Goal: Task Accomplishment & Management: Manage account settings

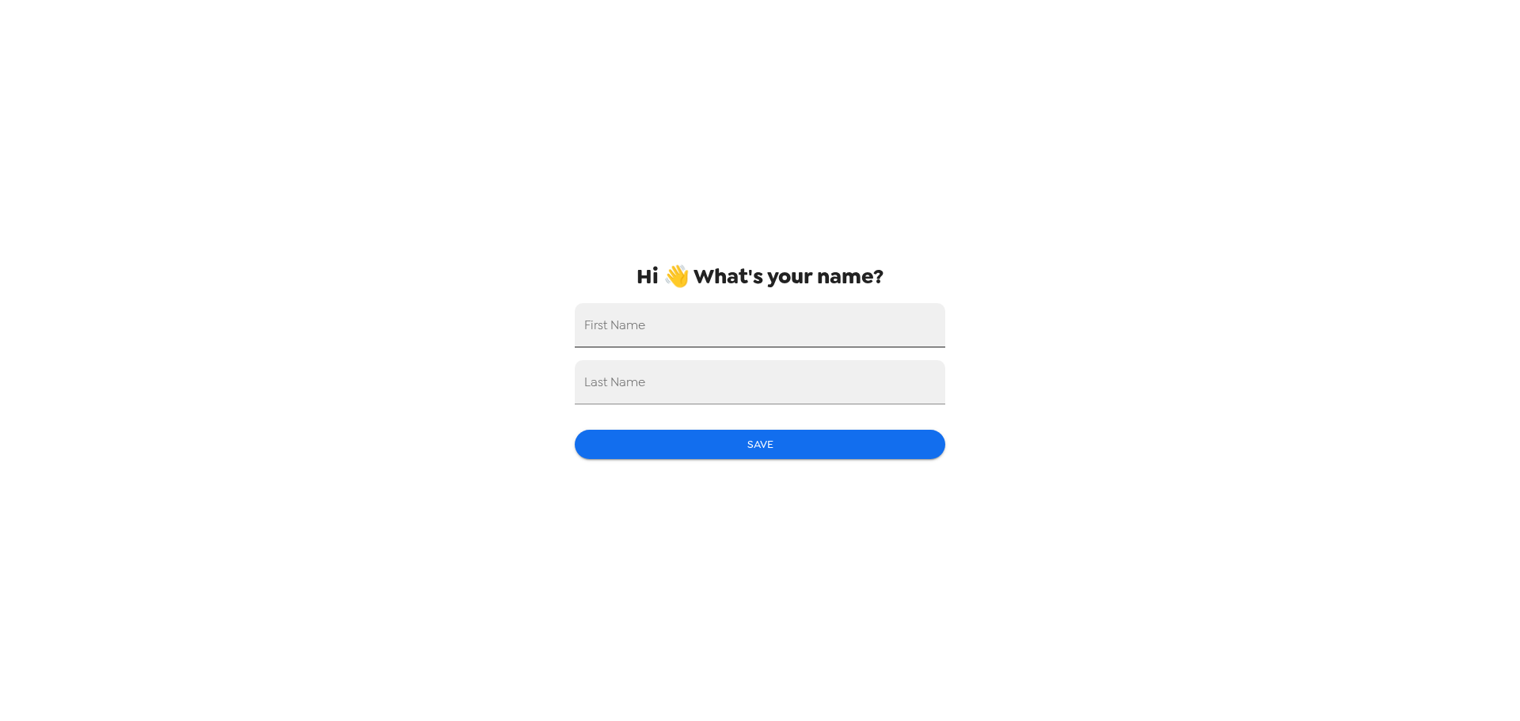
click at [719, 332] on input "First Name" at bounding box center [760, 325] width 370 height 44
click at [720, 332] on input "Sadi" at bounding box center [760, 325] width 370 height 44
type input "Sadie"
type input "Phipps"
click at [723, 467] on div "Hi 👋 What's your name? First Name Sadie Last Name Phipps Save" at bounding box center [760, 360] width 396 height 721
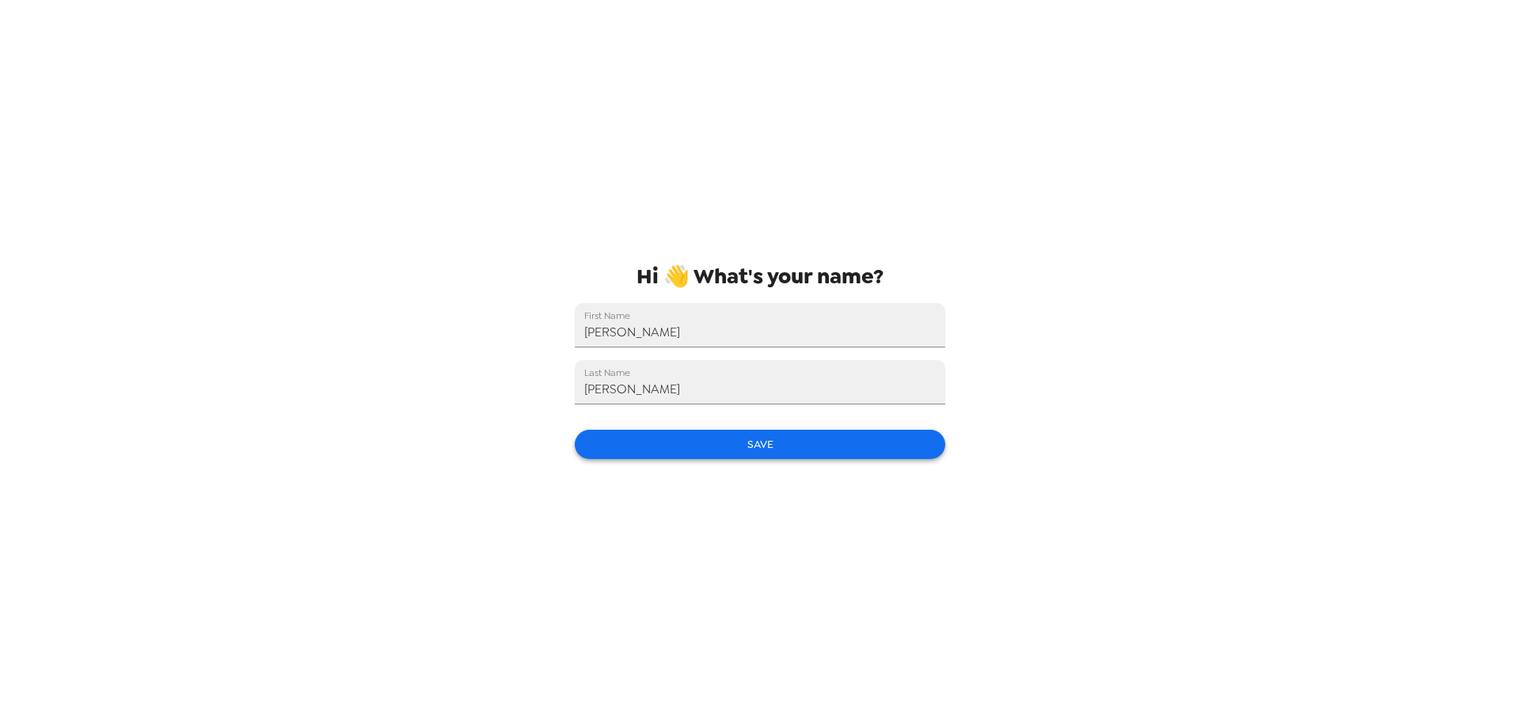
click at [738, 456] on button "Save" at bounding box center [760, 444] width 370 height 29
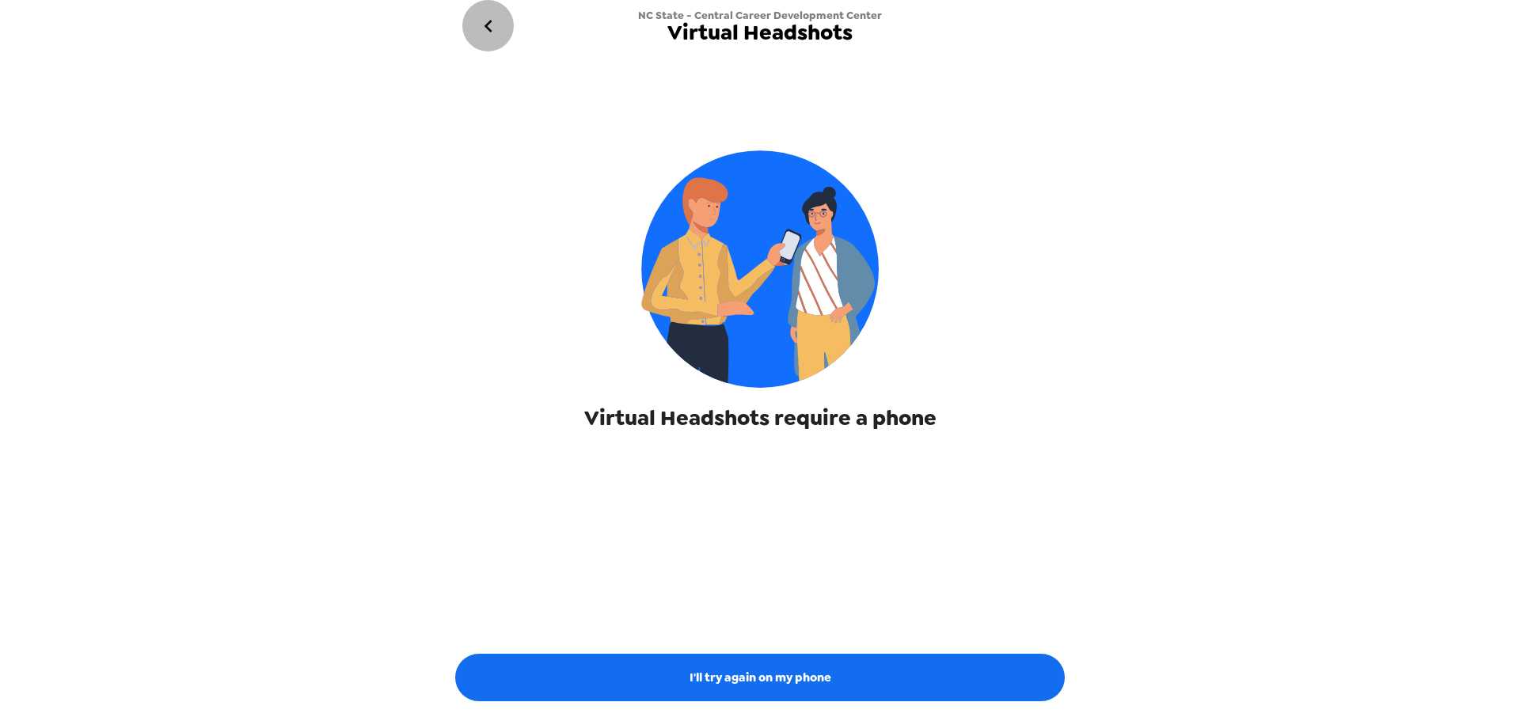
click at [495, 27] on icon "go back" at bounding box center [488, 25] width 25 height 25
click at [480, 24] on icon "go back" at bounding box center [488, 25] width 25 height 25
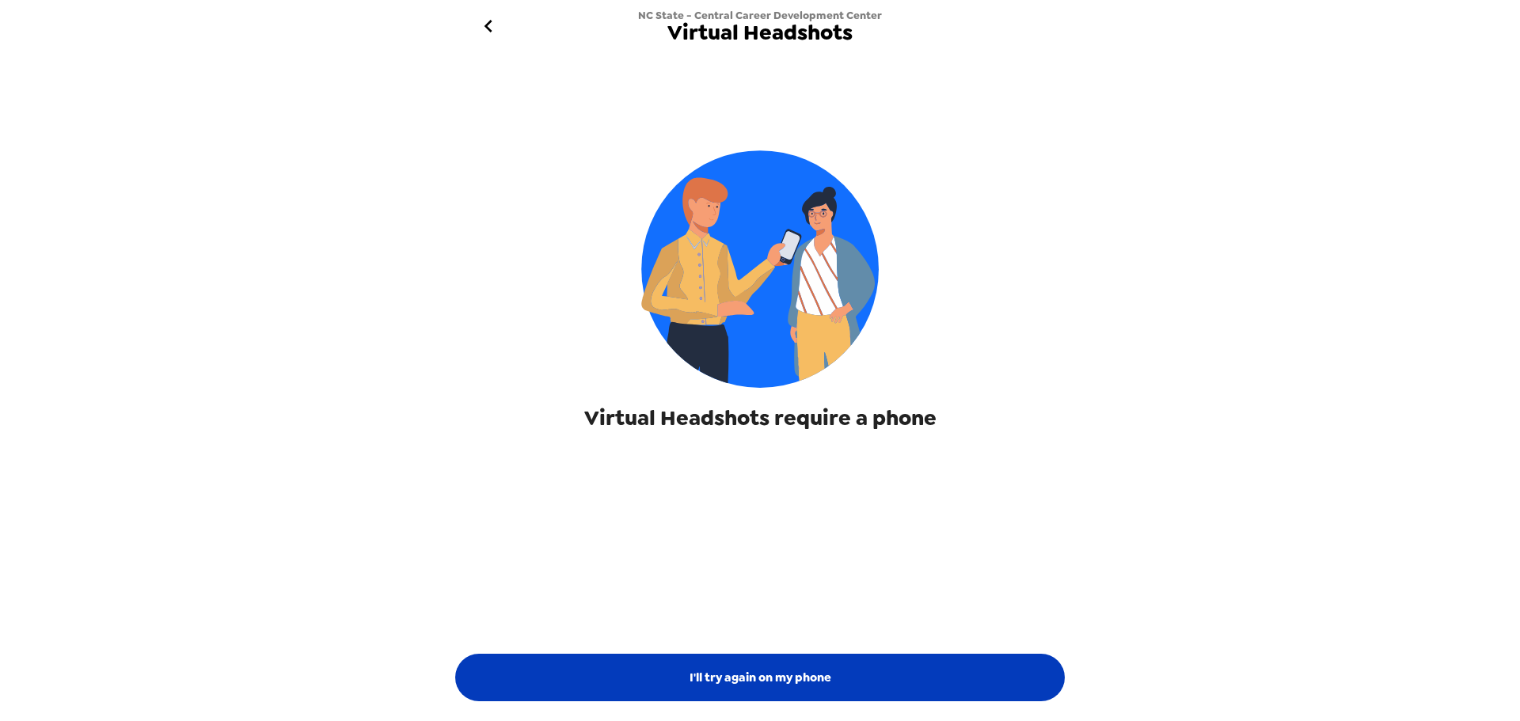
click at [795, 664] on button "I'll try again on my phone" at bounding box center [759, 677] width 609 height 47
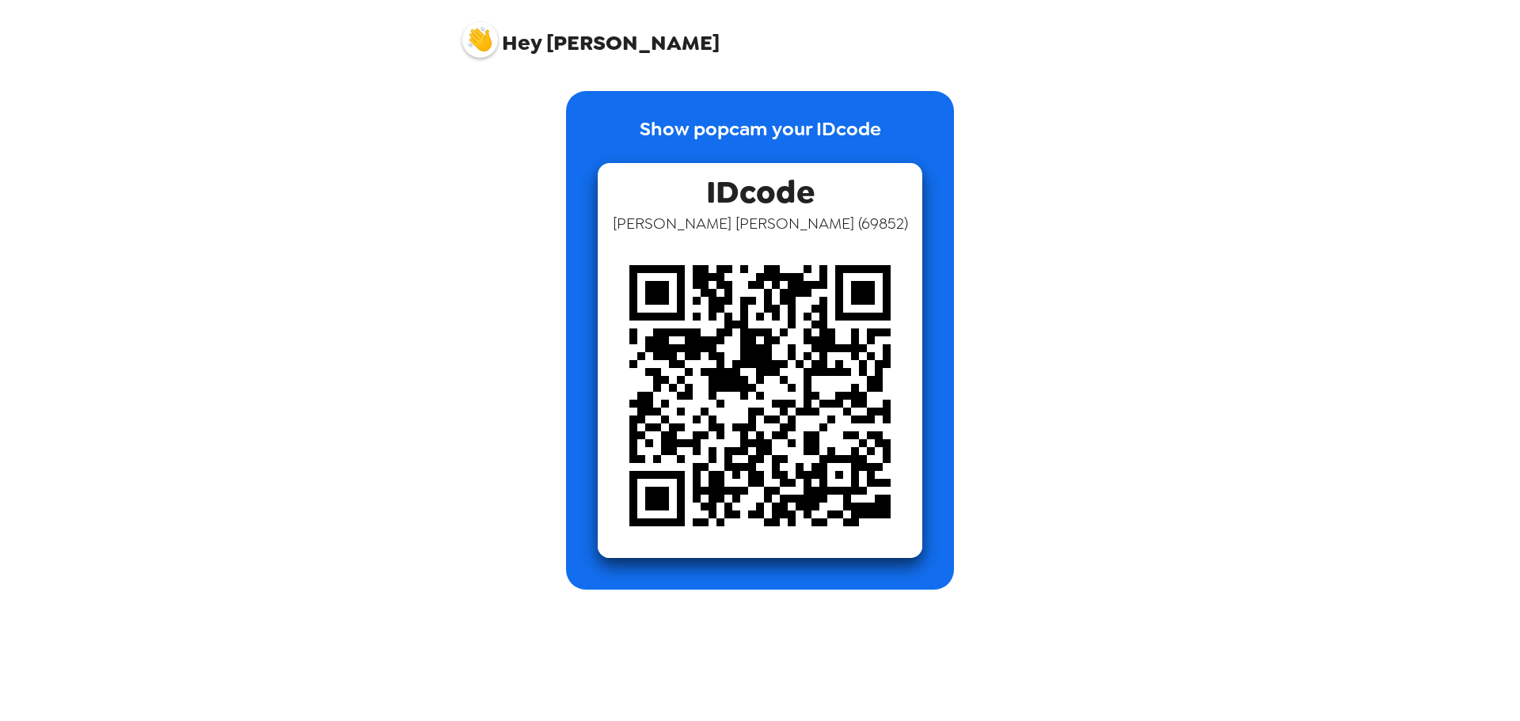
drag, startPoint x: 517, startPoint y: 32, endPoint x: 457, endPoint y: 28, distance: 60.3
click at [517, 33] on span "Hey" at bounding box center [522, 42] width 40 height 28
drag, startPoint x: 450, startPoint y: 26, endPoint x: 484, endPoint y: 31, distance: 35.1
click at [451, 26] on div "Hey Sadie" at bounding box center [759, 33] width 633 height 67
click at [489, 32] on img at bounding box center [480, 40] width 36 height 36
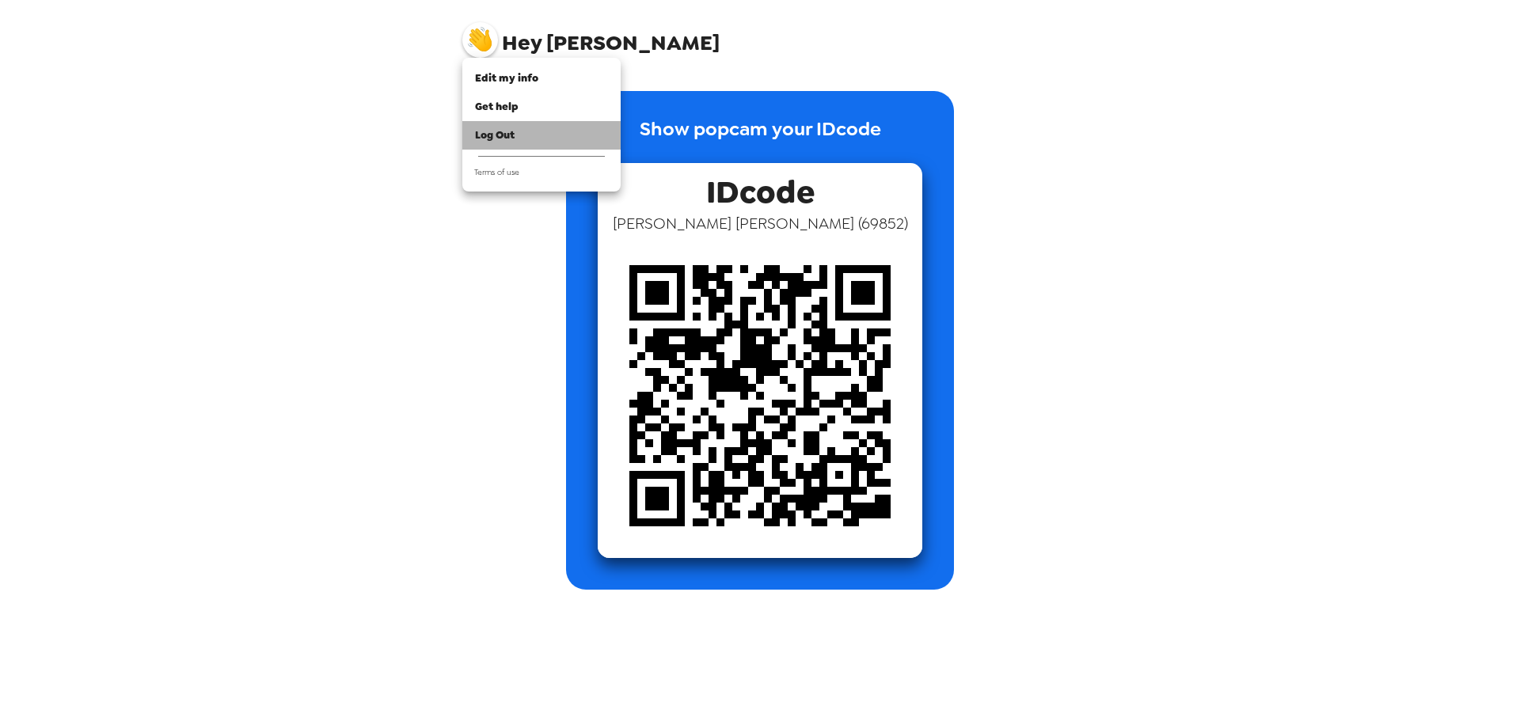
click at [511, 133] on span "Log Out" at bounding box center [495, 134] width 40 height 13
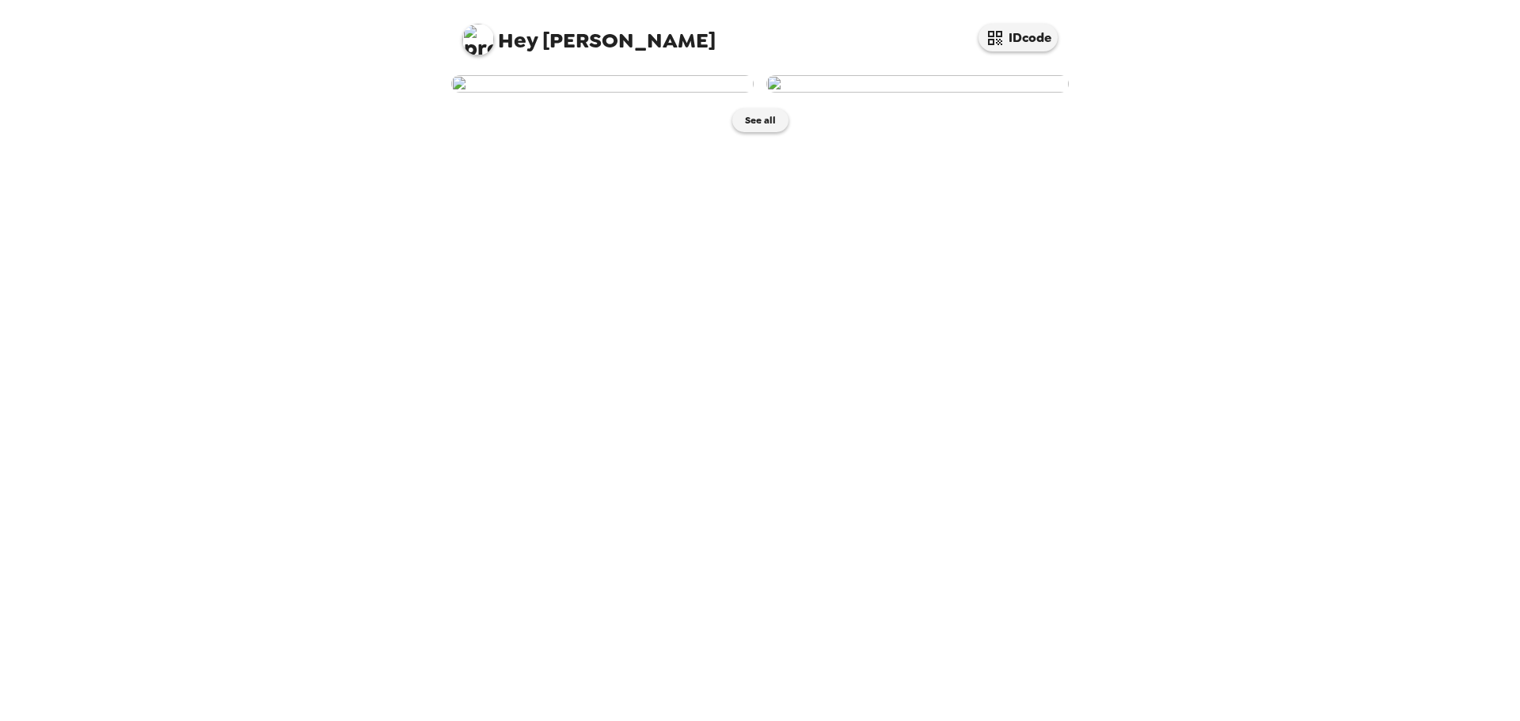
click at [644, 93] on img at bounding box center [602, 83] width 302 height 17
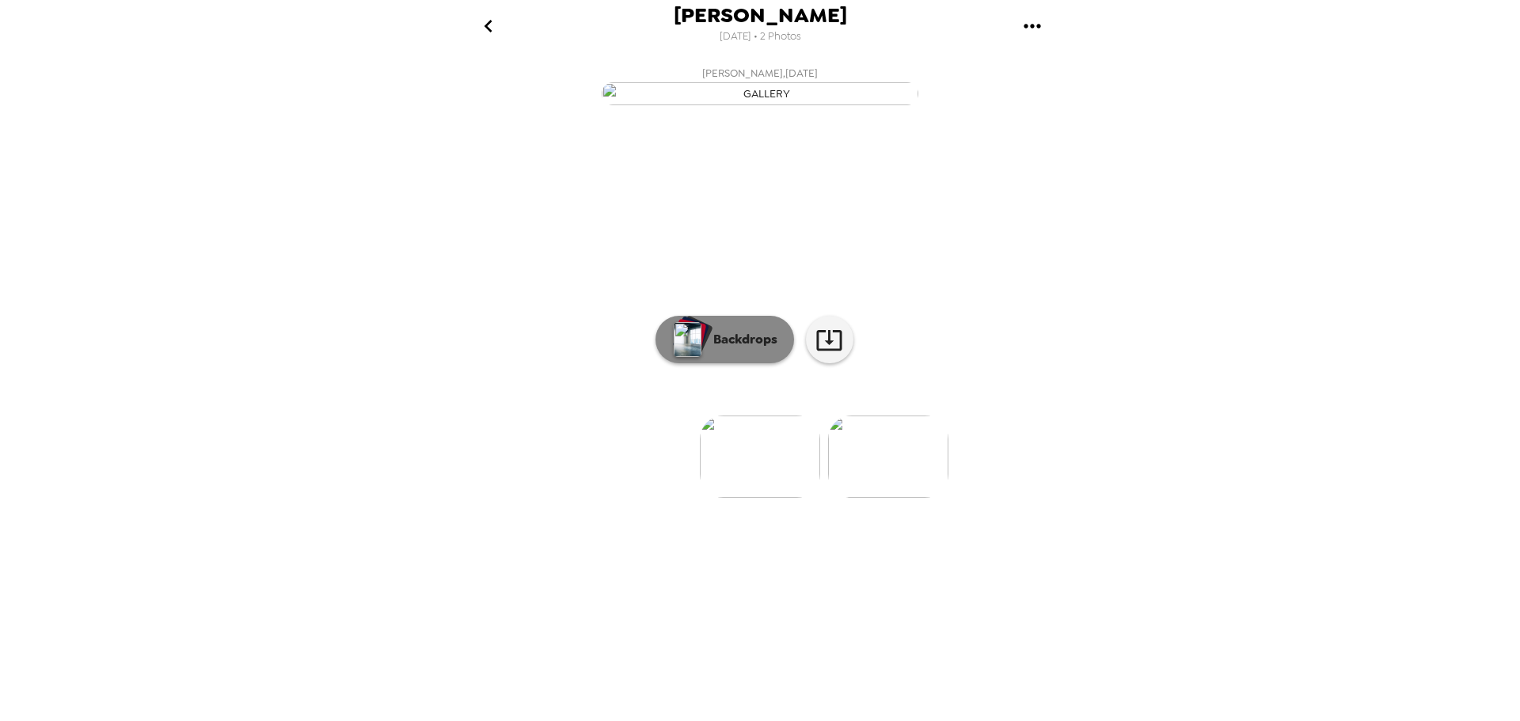
click at [738, 349] on p "Backdrops" at bounding box center [741, 339] width 72 height 19
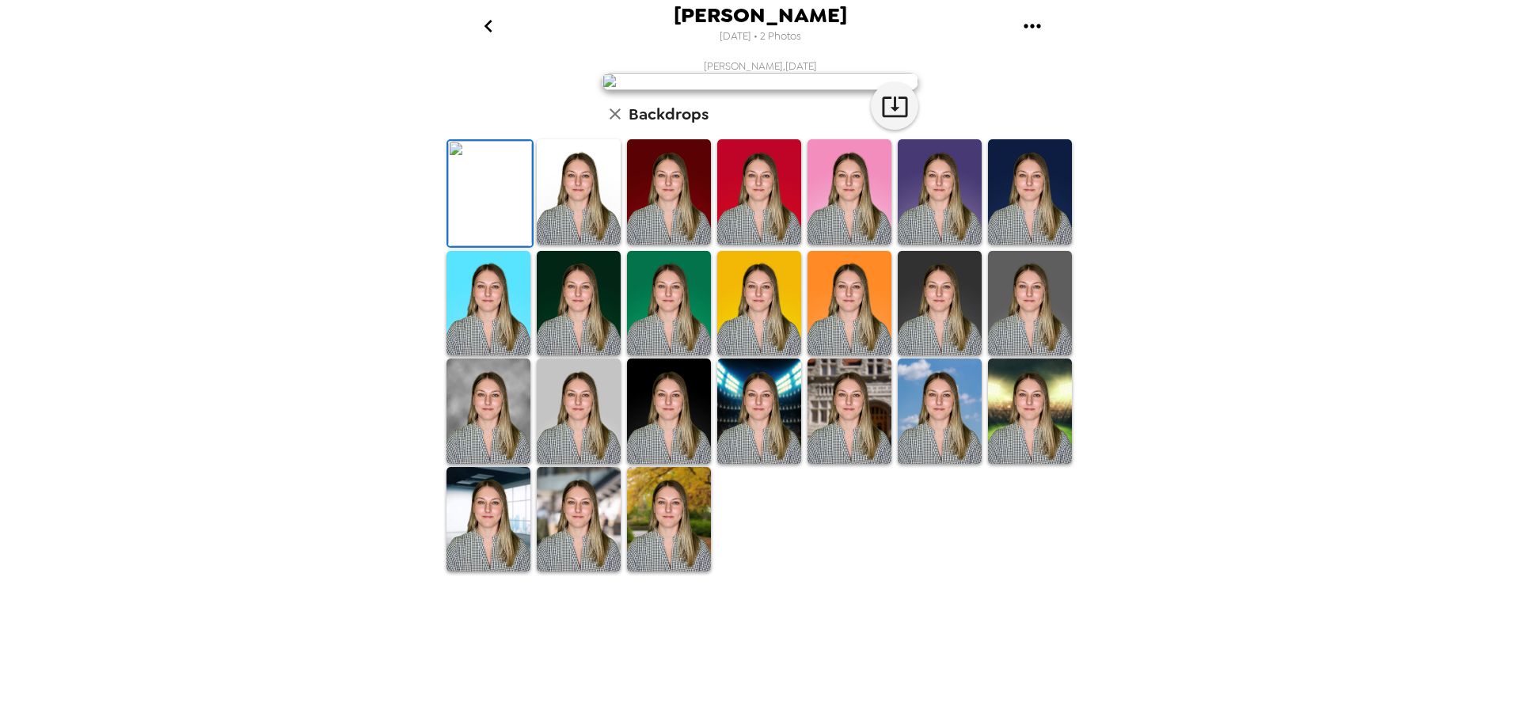
click at [569, 464] on img at bounding box center [579, 411] width 84 height 105
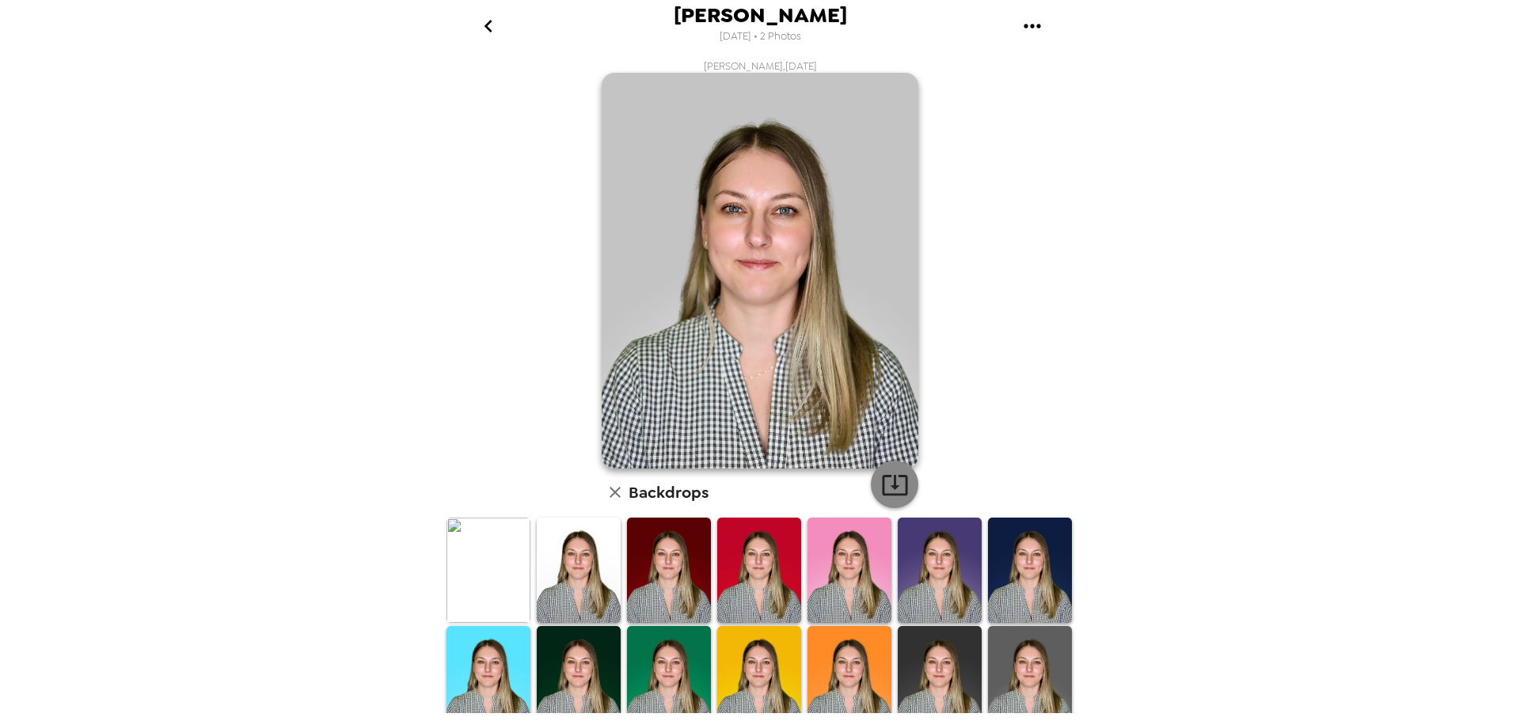
click at [894, 486] on icon "button" at bounding box center [895, 485] width 28 height 28
click at [673, 553] on img at bounding box center [669, 570] width 84 height 105
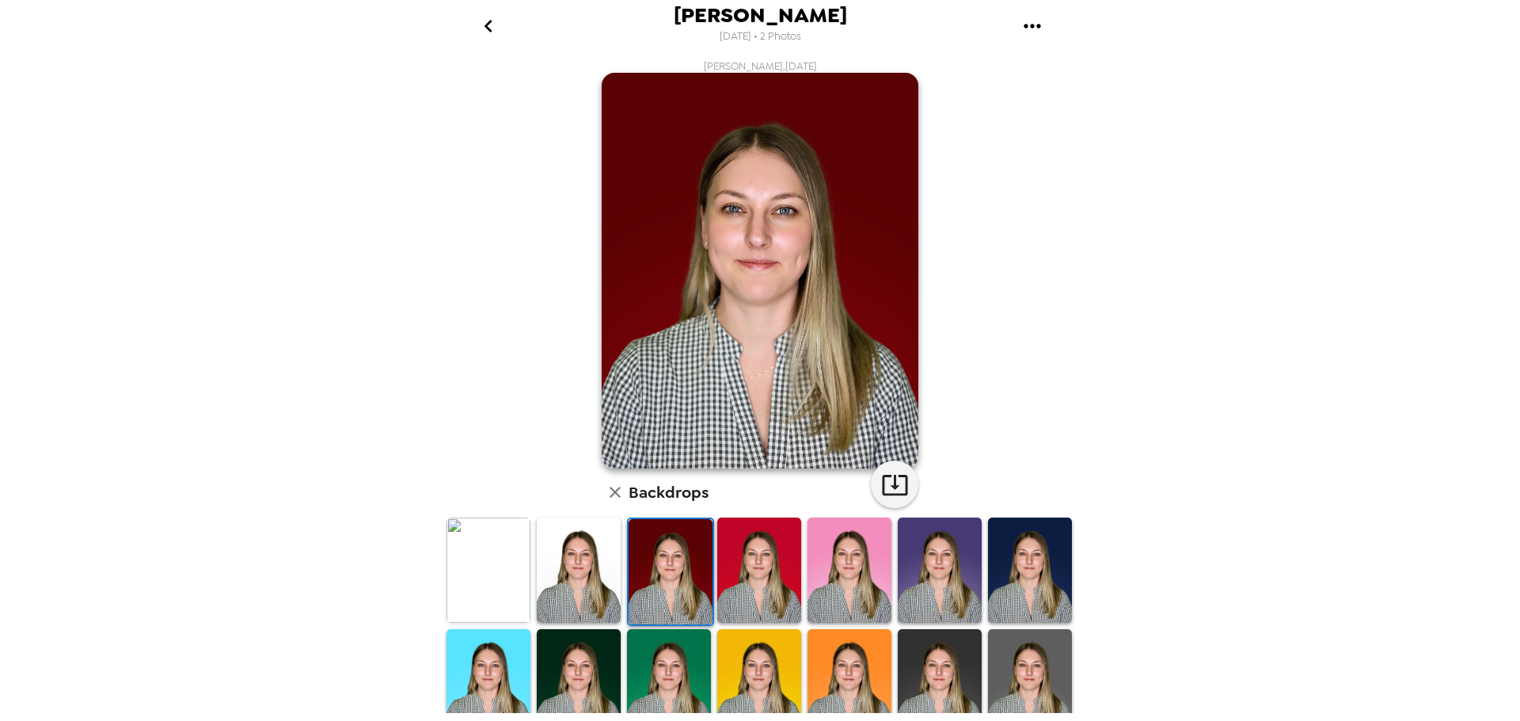
click at [761, 560] on img at bounding box center [759, 570] width 84 height 105
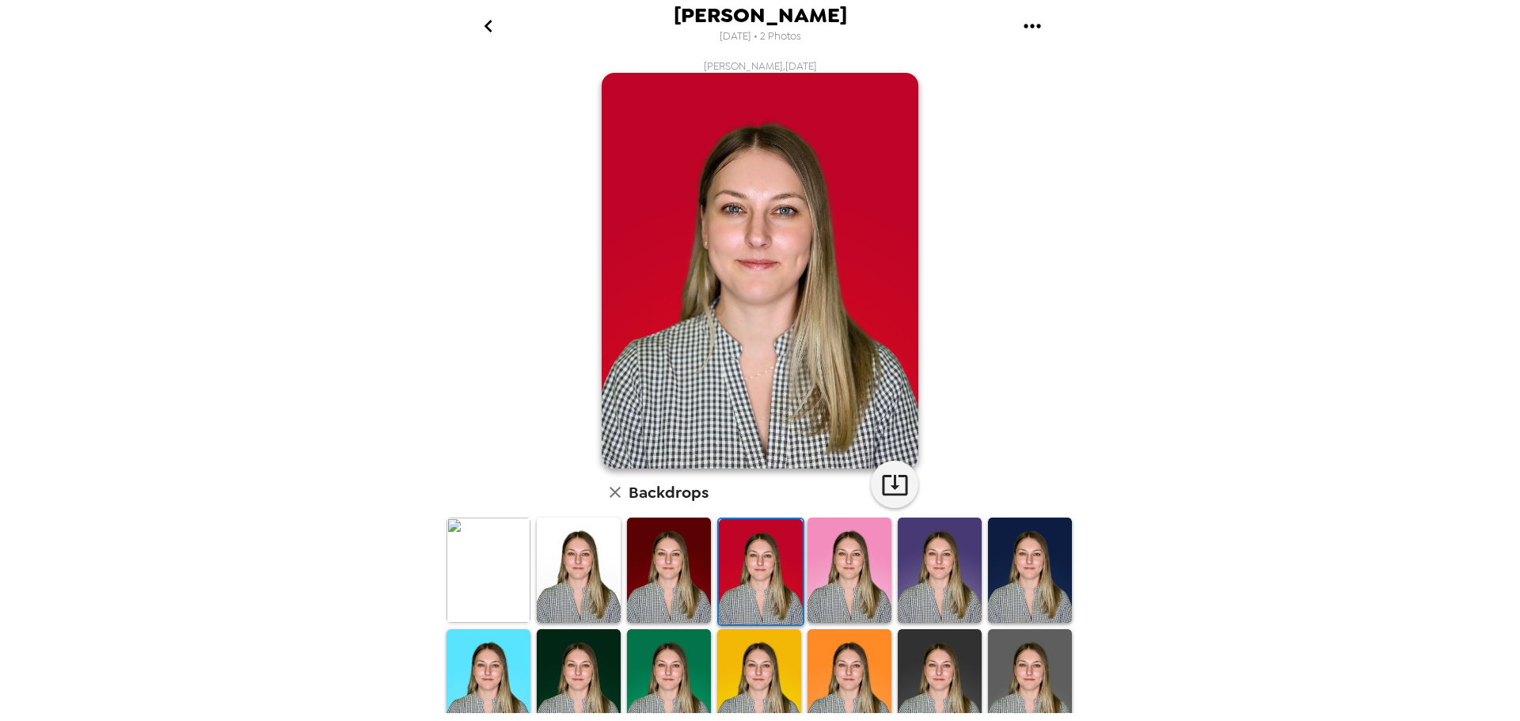
click at [1037, 567] on img at bounding box center [1030, 570] width 84 height 105
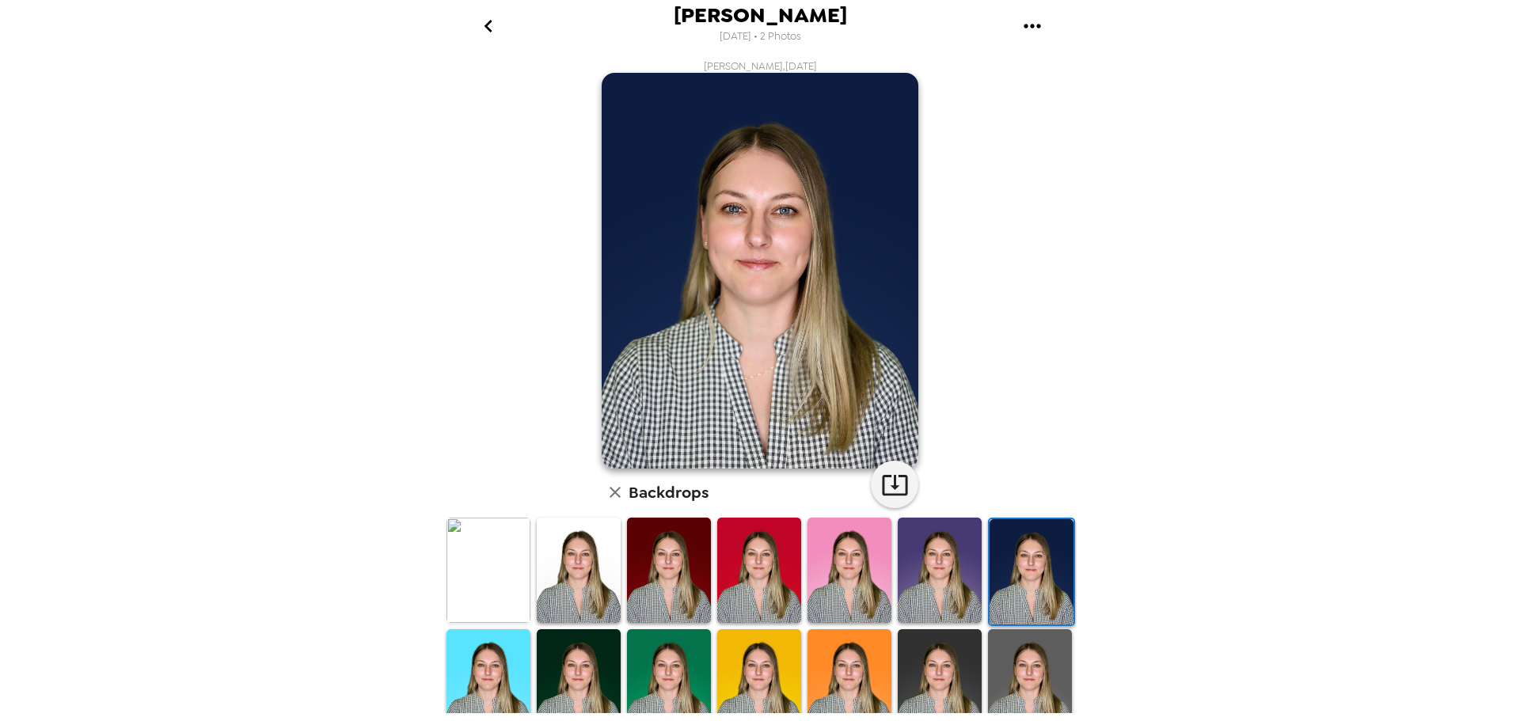
click at [931, 567] on img at bounding box center [940, 570] width 84 height 105
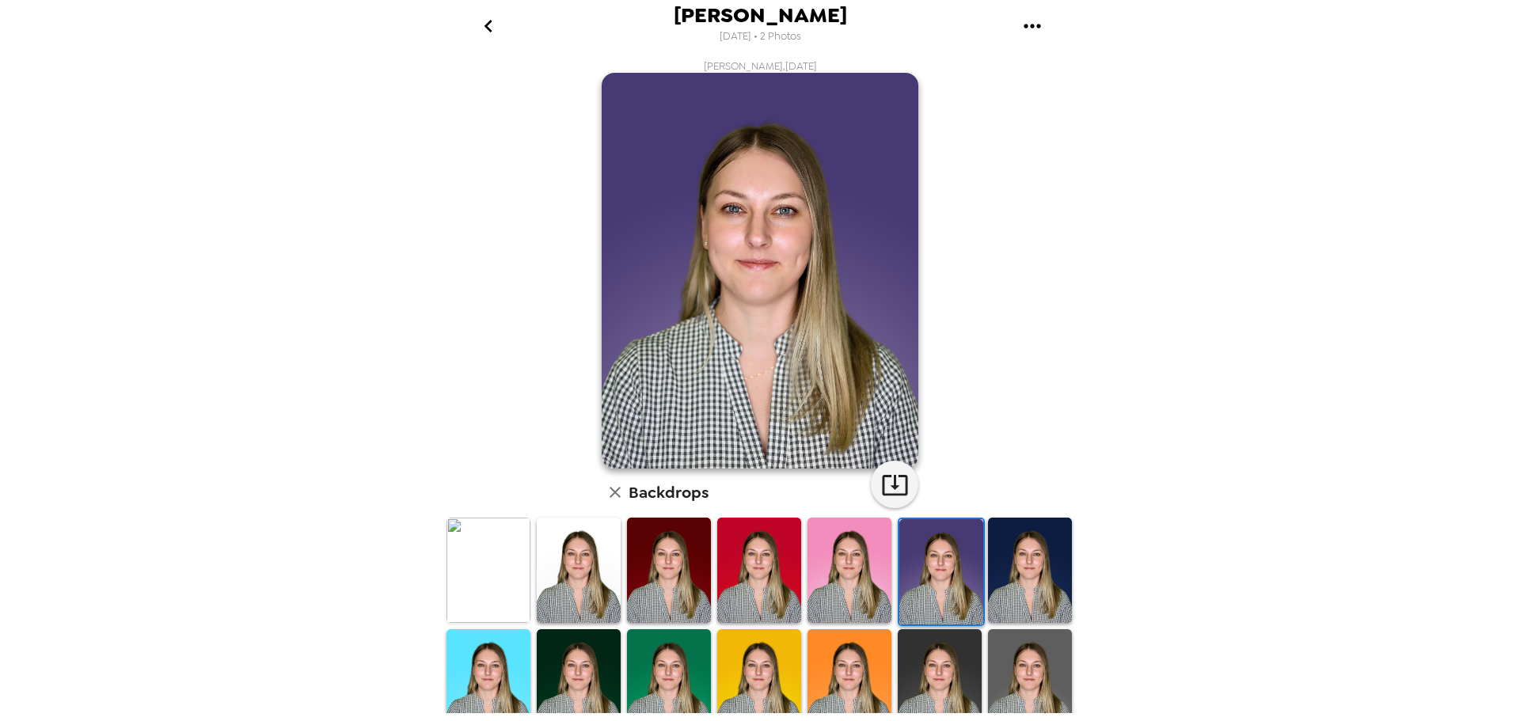
click at [512, 661] on img at bounding box center [488, 681] width 84 height 105
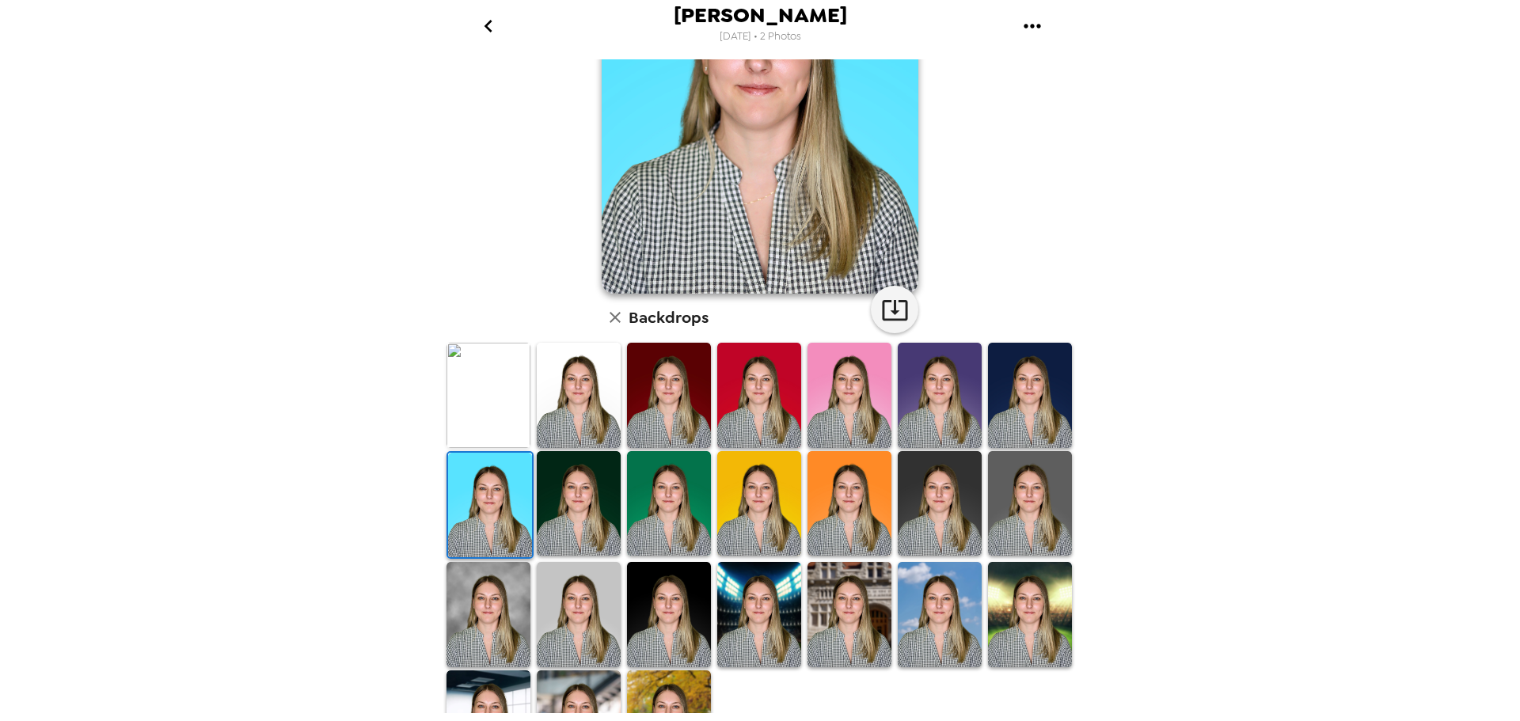
scroll to position [230, 0]
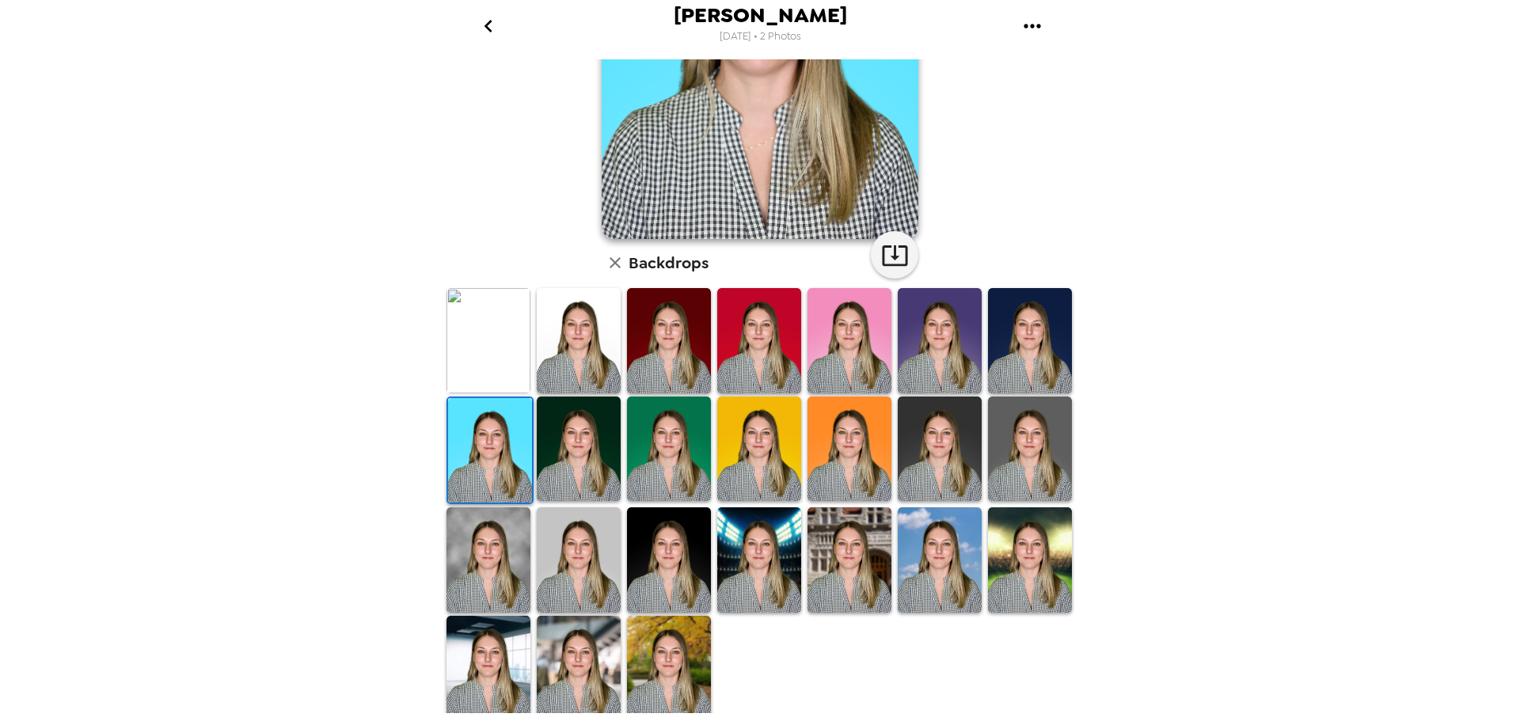
click at [939, 553] on img at bounding box center [940, 559] width 84 height 105
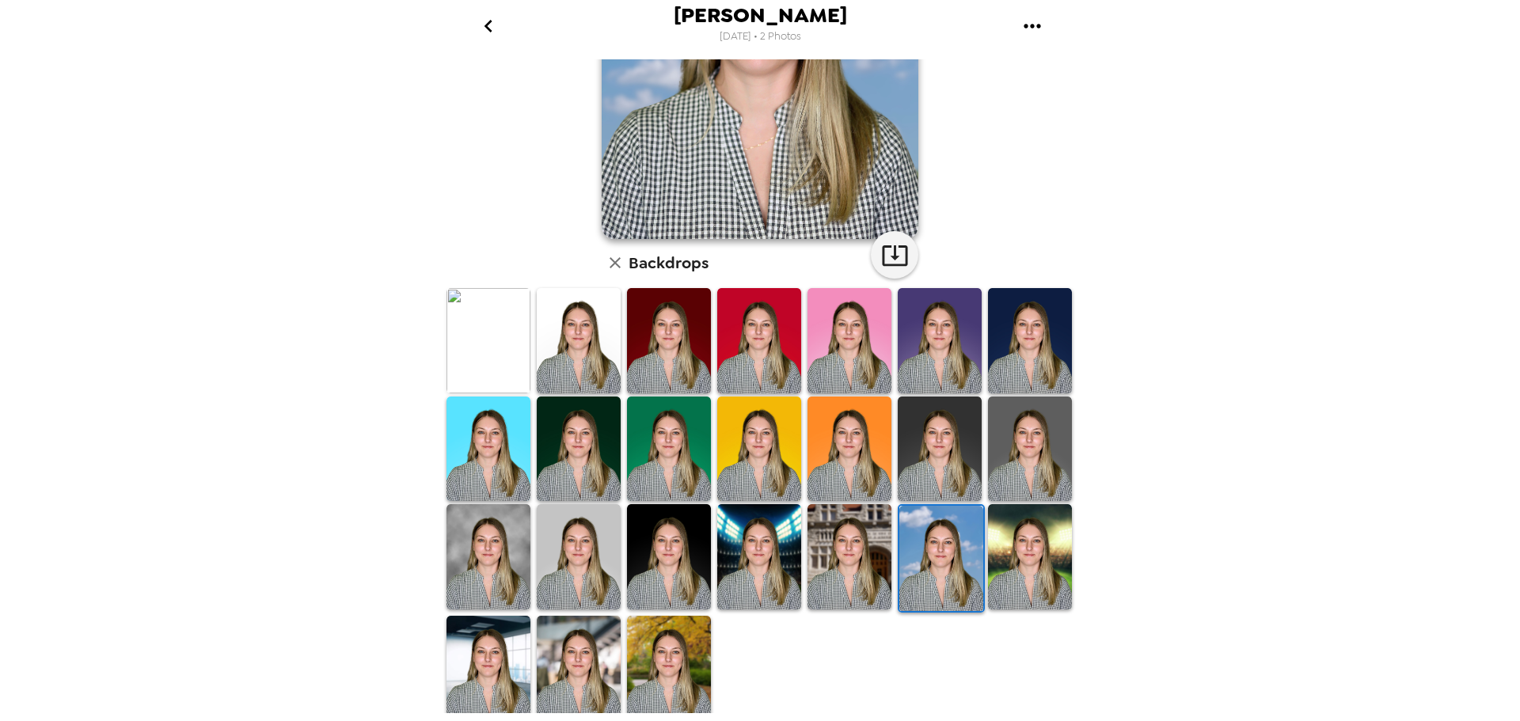
scroll to position [0, 0]
